Goal: Find specific page/section: Find specific page/section

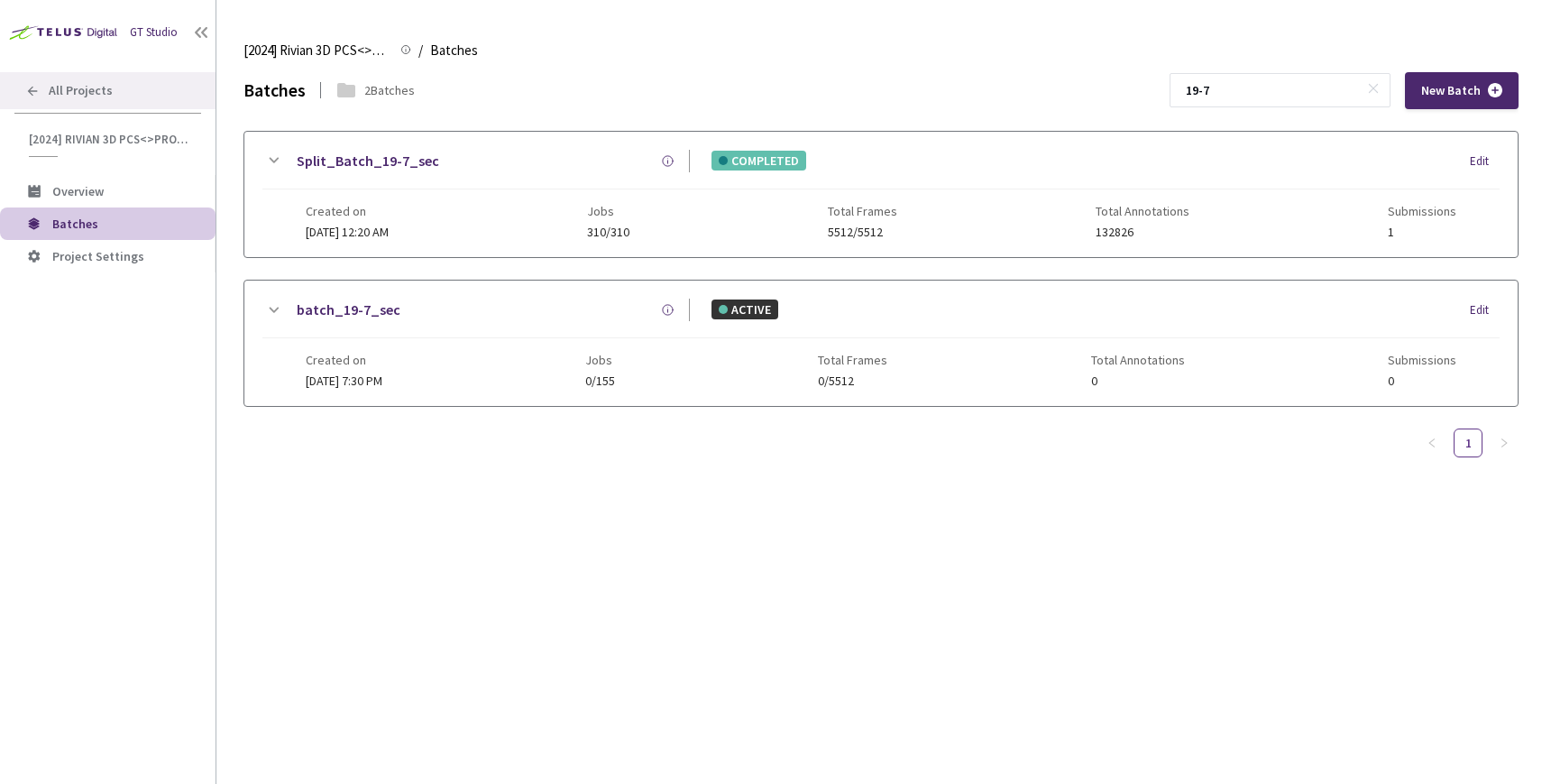
click at [69, 102] on div "All Projects" at bounding box center [107, 90] width 215 height 37
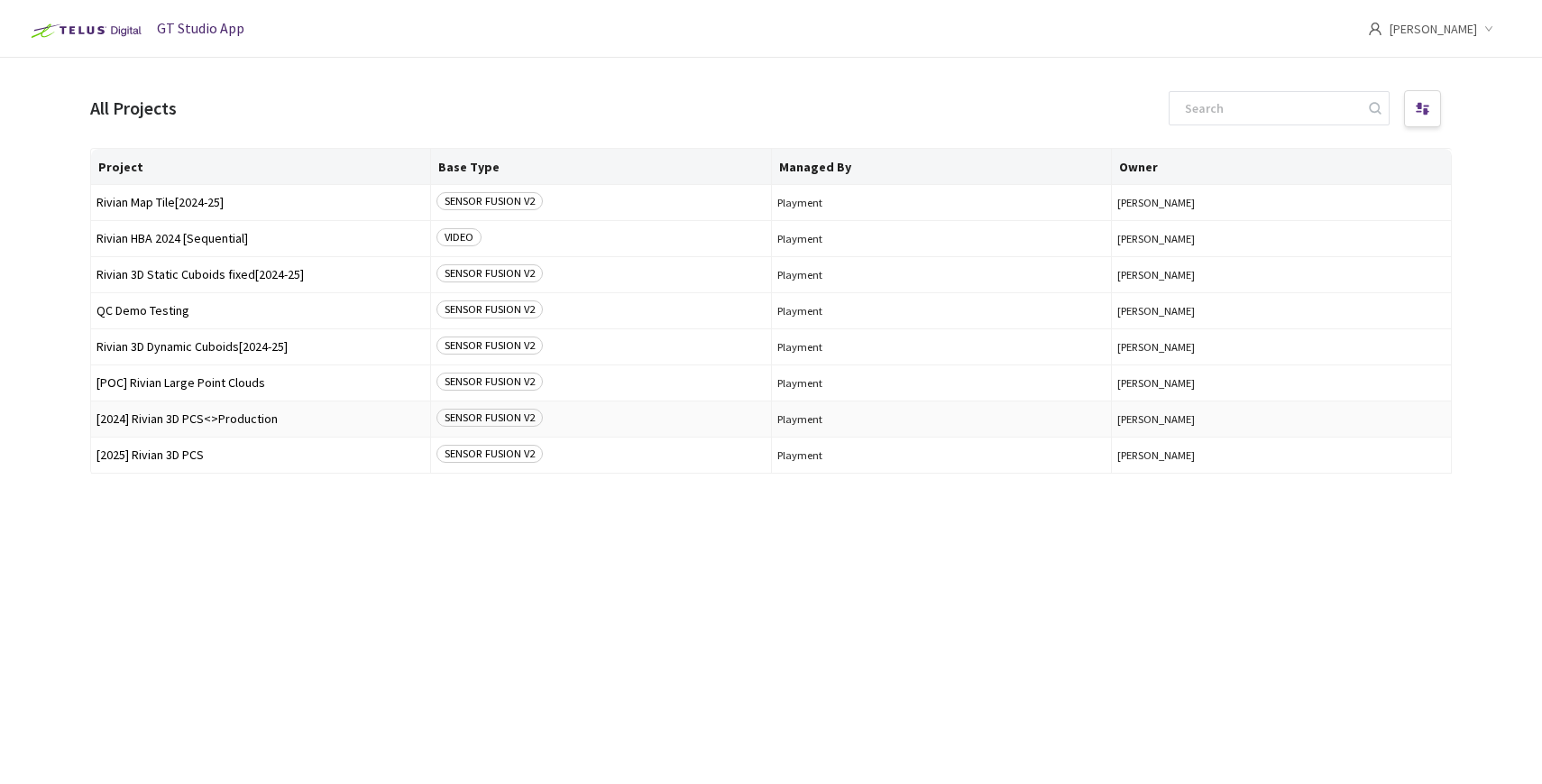
click at [157, 416] on span "[2024] Rivian 3D PCS<>Production" at bounding box center [260, 419] width 328 height 14
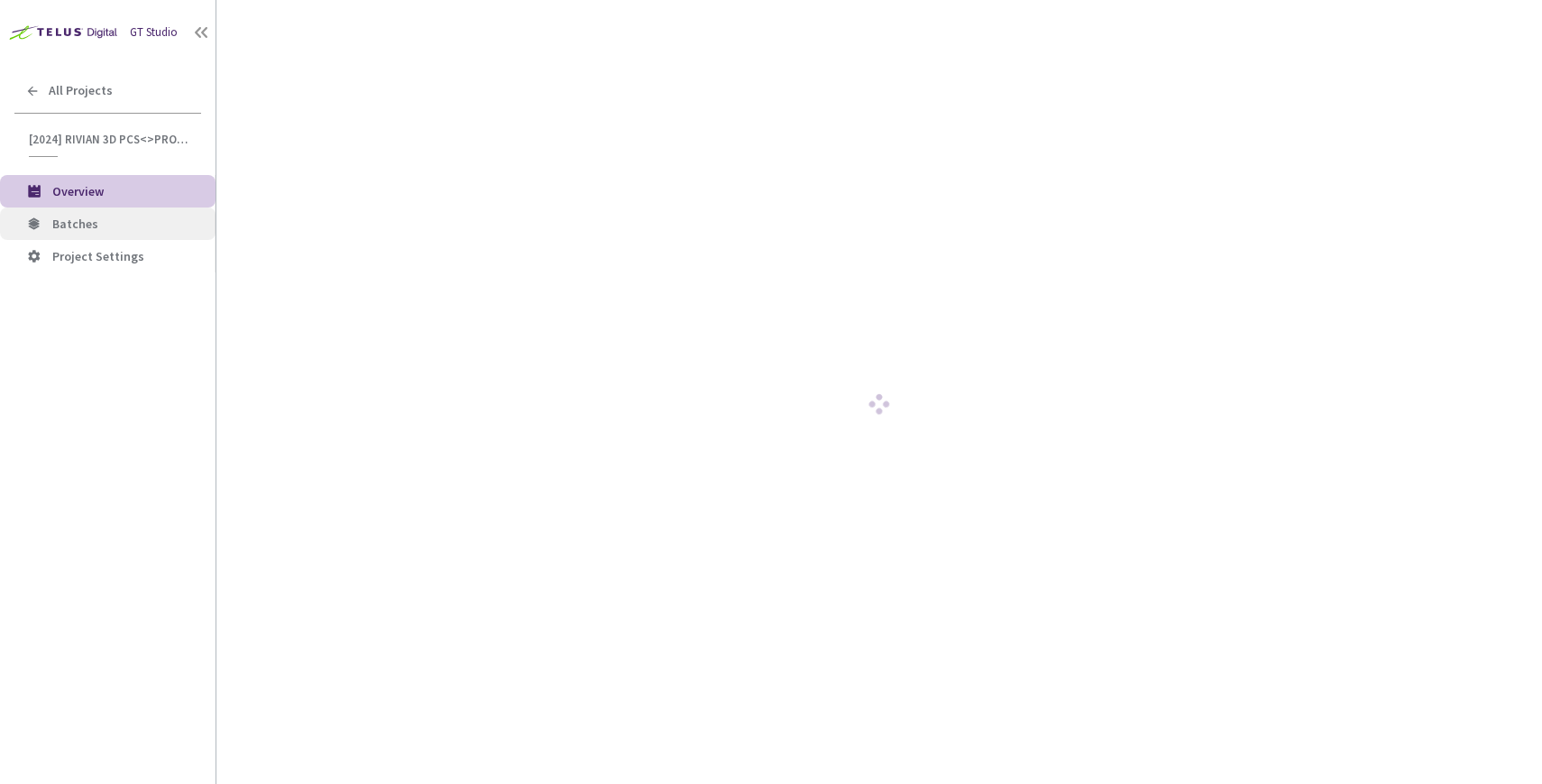
click at [61, 223] on span "Batches" at bounding box center [75, 223] width 46 height 16
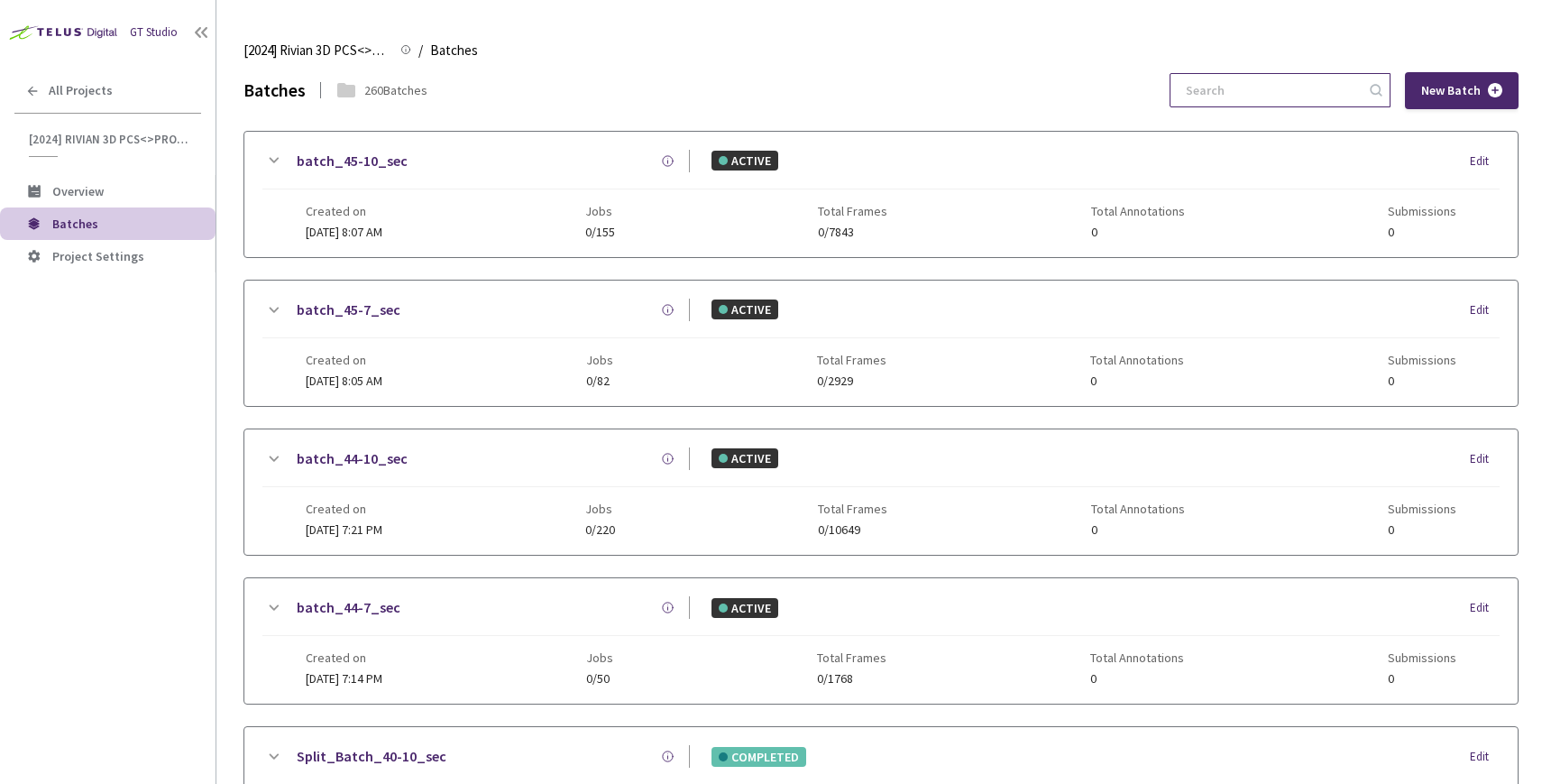
click at [1251, 94] on input at bounding box center [1270, 90] width 192 height 33
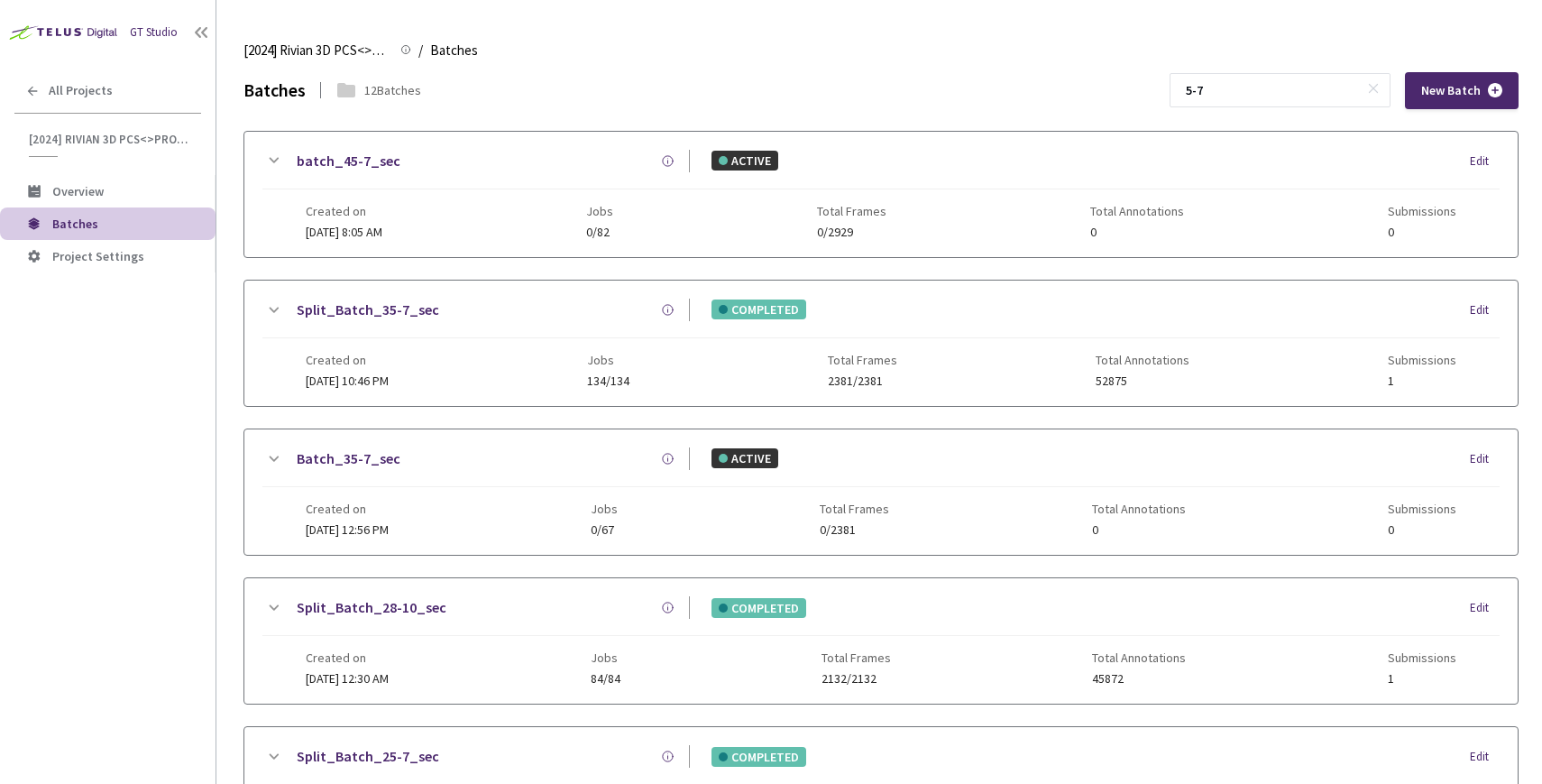
scroll to position [758, 0]
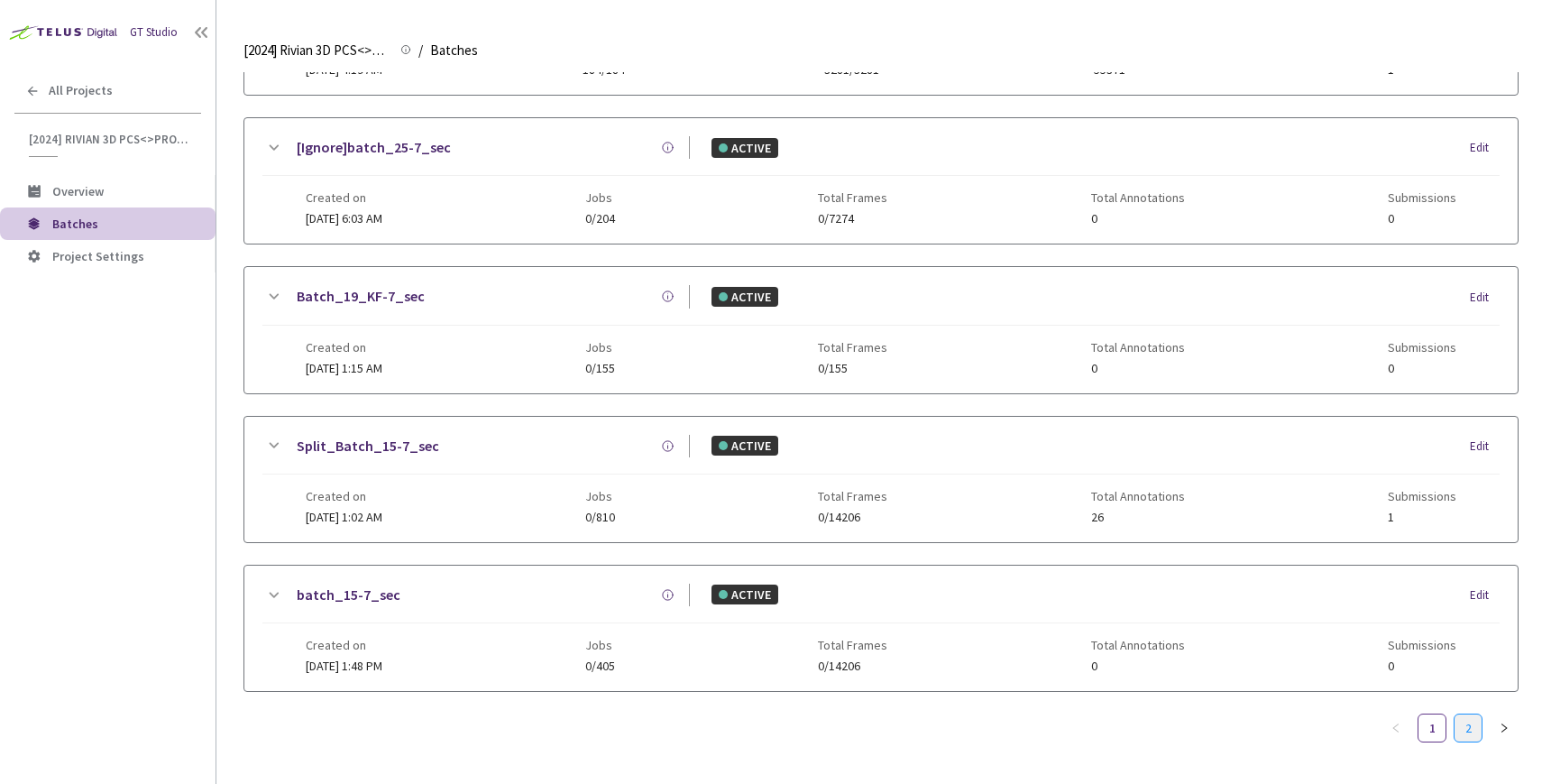
type input "5-7"
click at [1470, 729] on link "2" at bounding box center [1468, 728] width 27 height 27
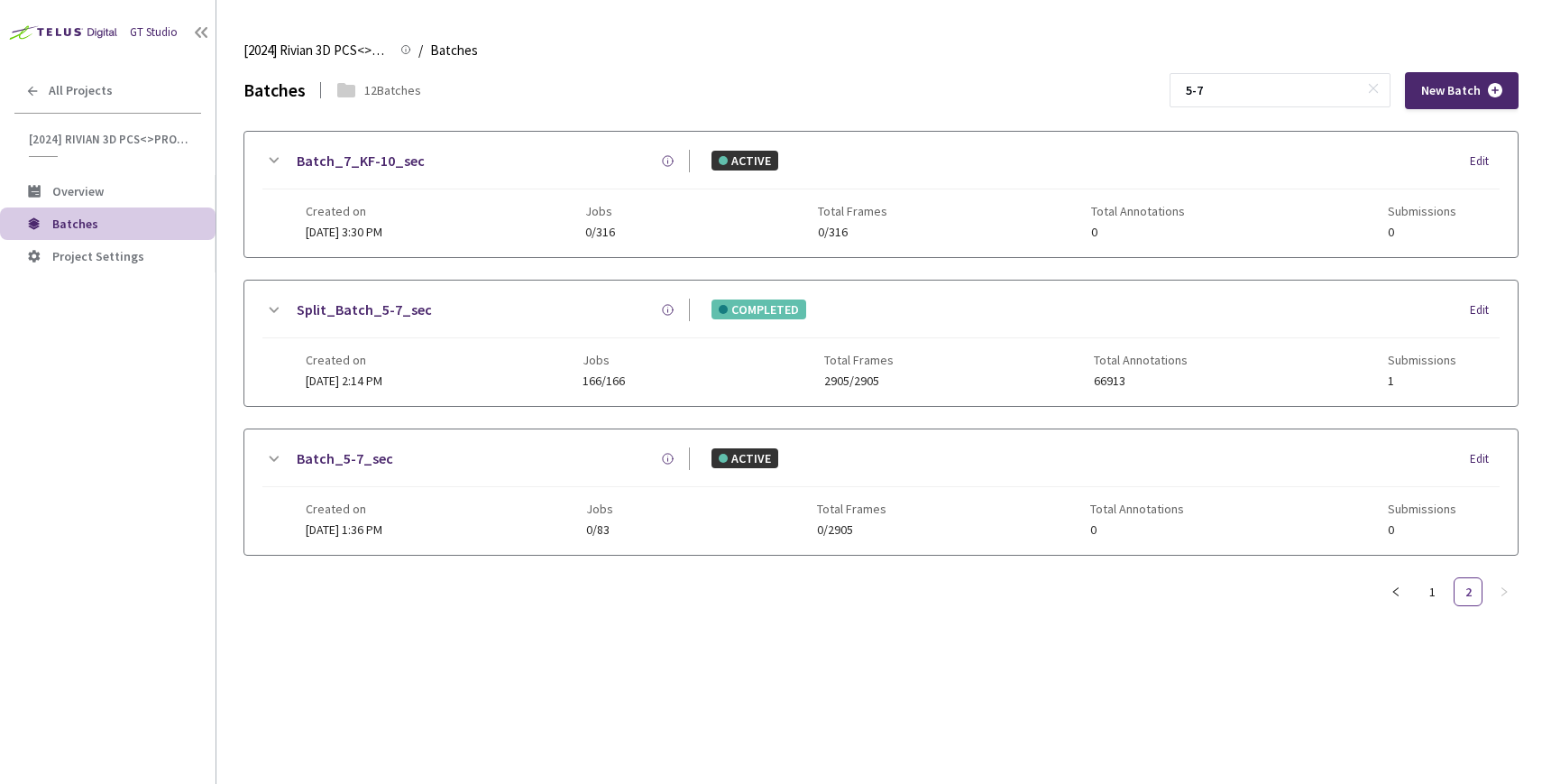
click at [263, 304] on icon at bounding box center [274, 311] width 22 height 22
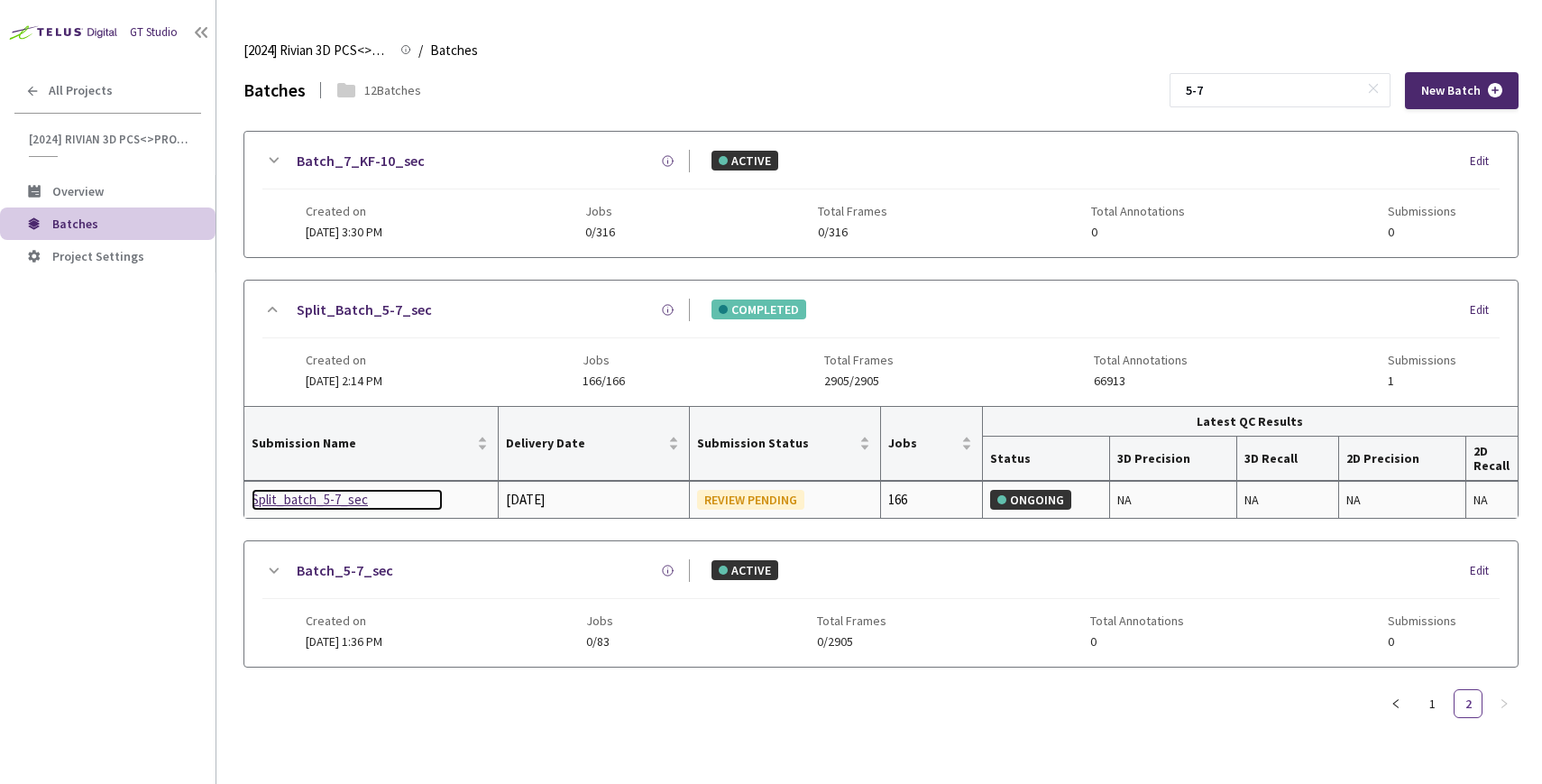
click at [334, 491] on div "Split_batch_5-7_sec" at bounding box center [347, 500] width 191 height 22
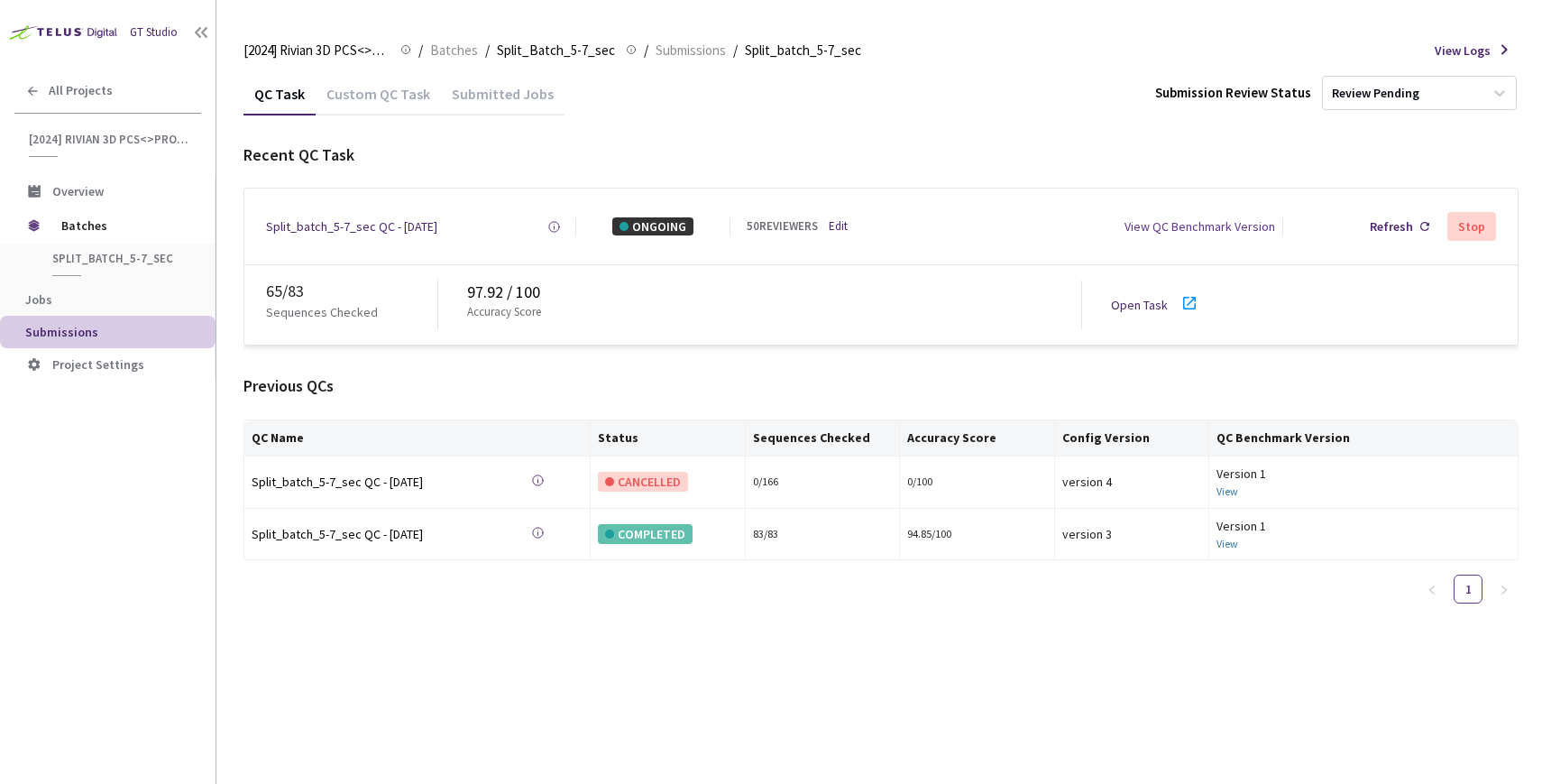
click at [368, 97] on div "Custom QC Task" at bounding box center [378, 100] width 125 height 31
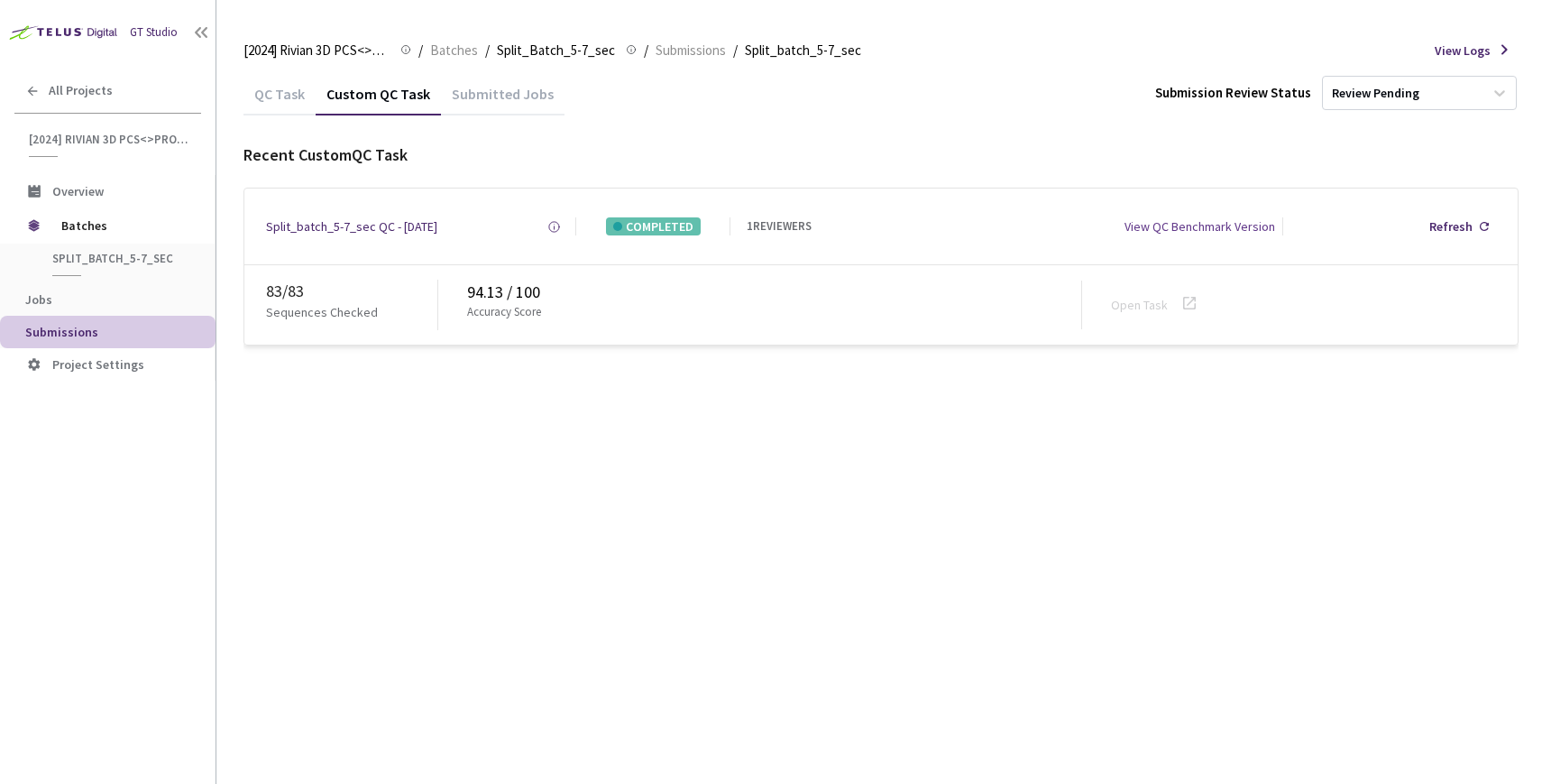
click at [298, 93] on div "QC Task" at bounding box center [279, 100] width 72 height 31
